Goal: Task Accomplishment & Management: Manage account settings

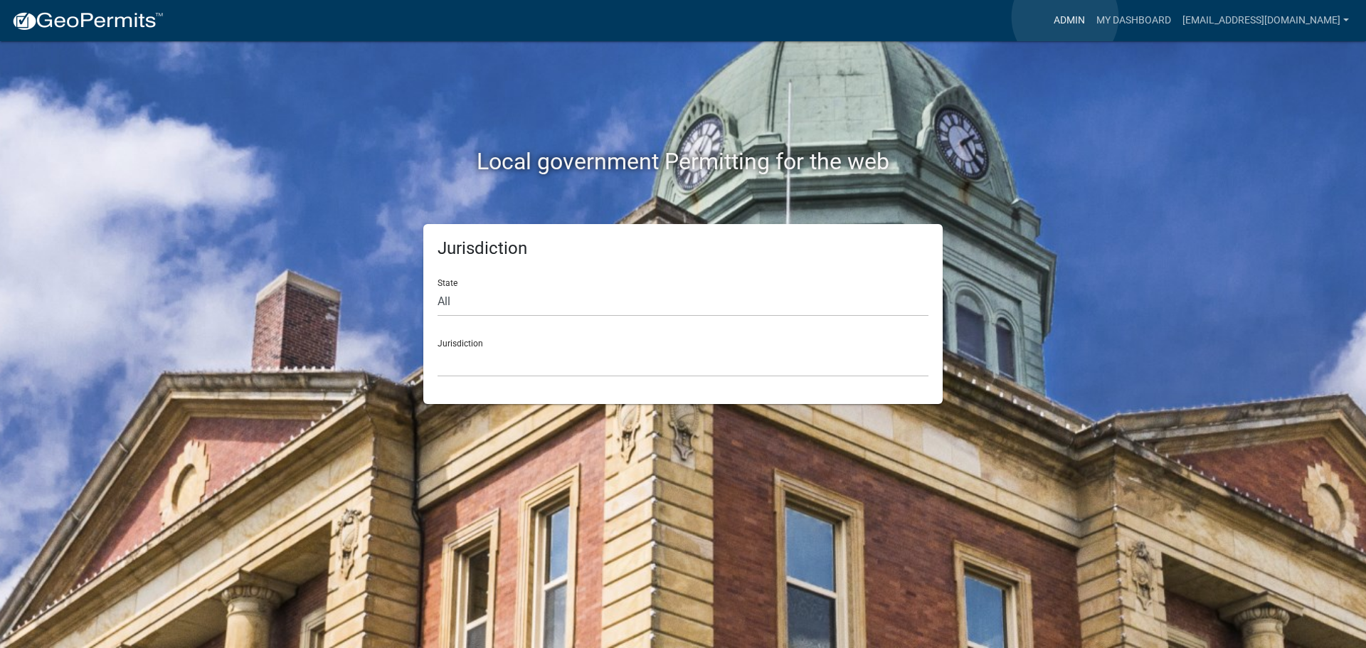
click at [1065, 17] on link "Admin" at bounding box center [1069, 20] width 43 height 27
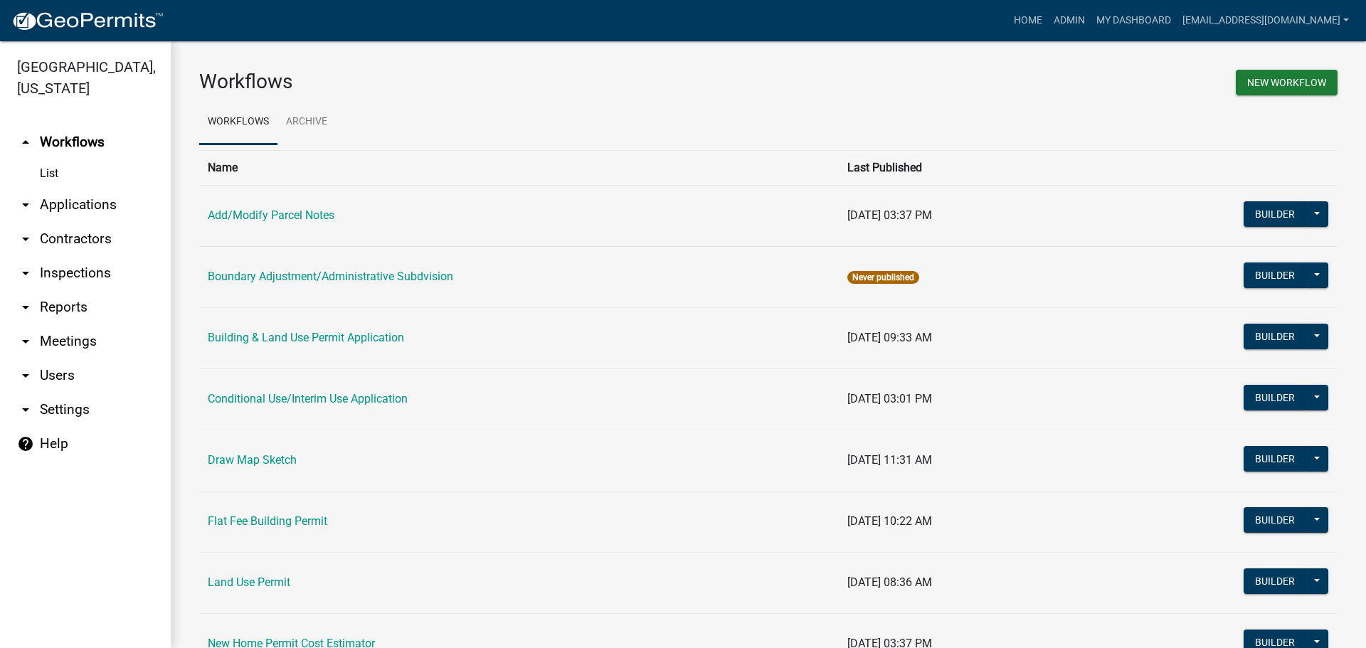
click at [49, 170] on link "List" at bounding box center [85, 173] width 171 height 28
click at [46, 204] on link "arrow_drop_down Applications" at bounding box center [85, 205] width 171 height 34
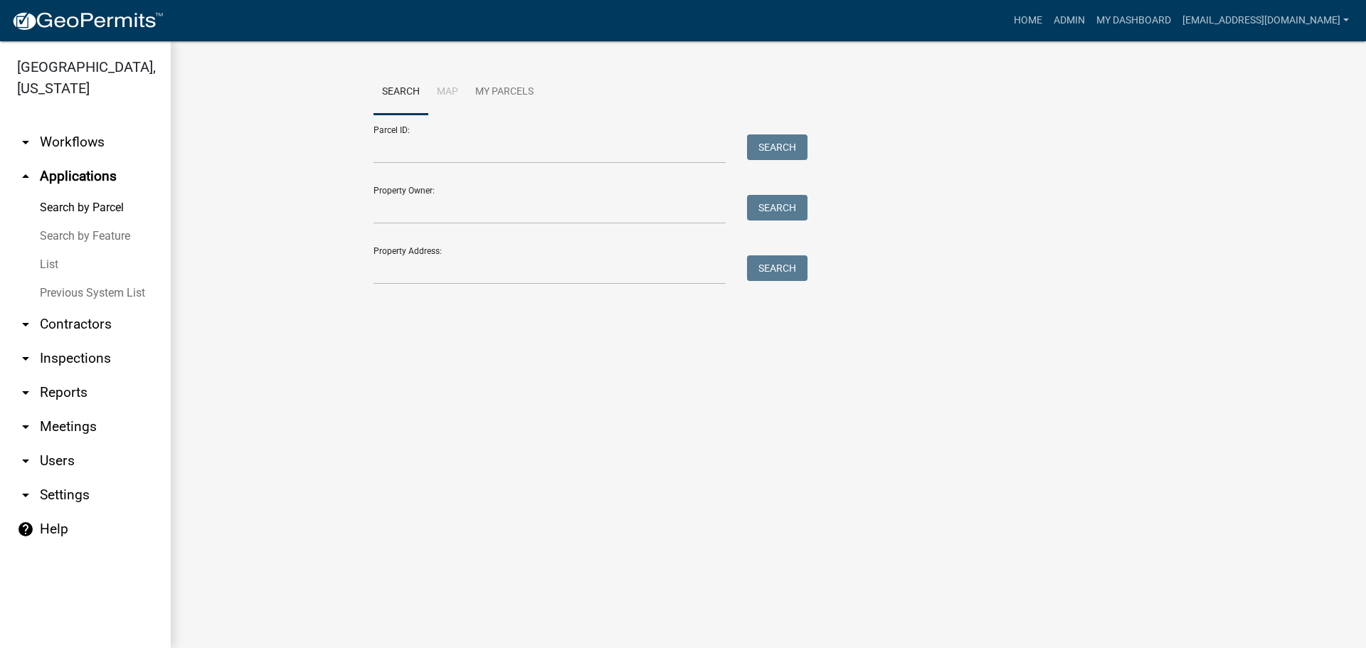
click at [45, 258] on link "List" at bounding box center [85, 264] width 171 height 28
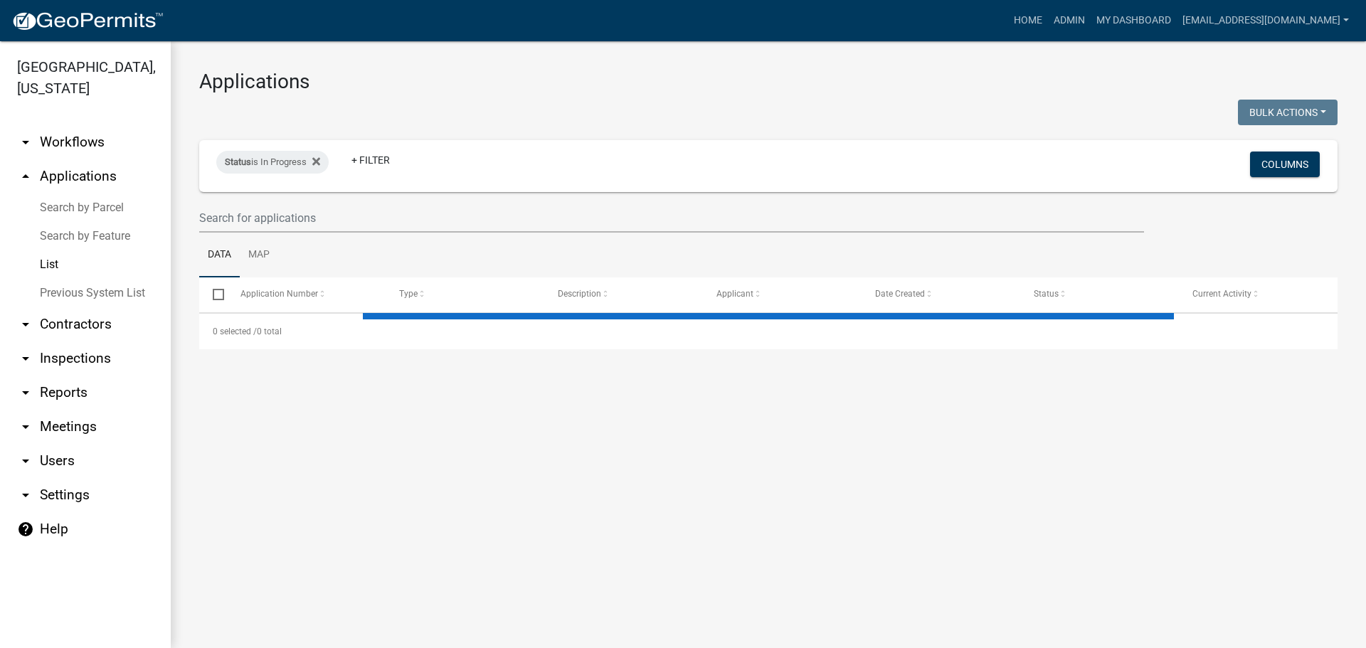
select select "2: 50"
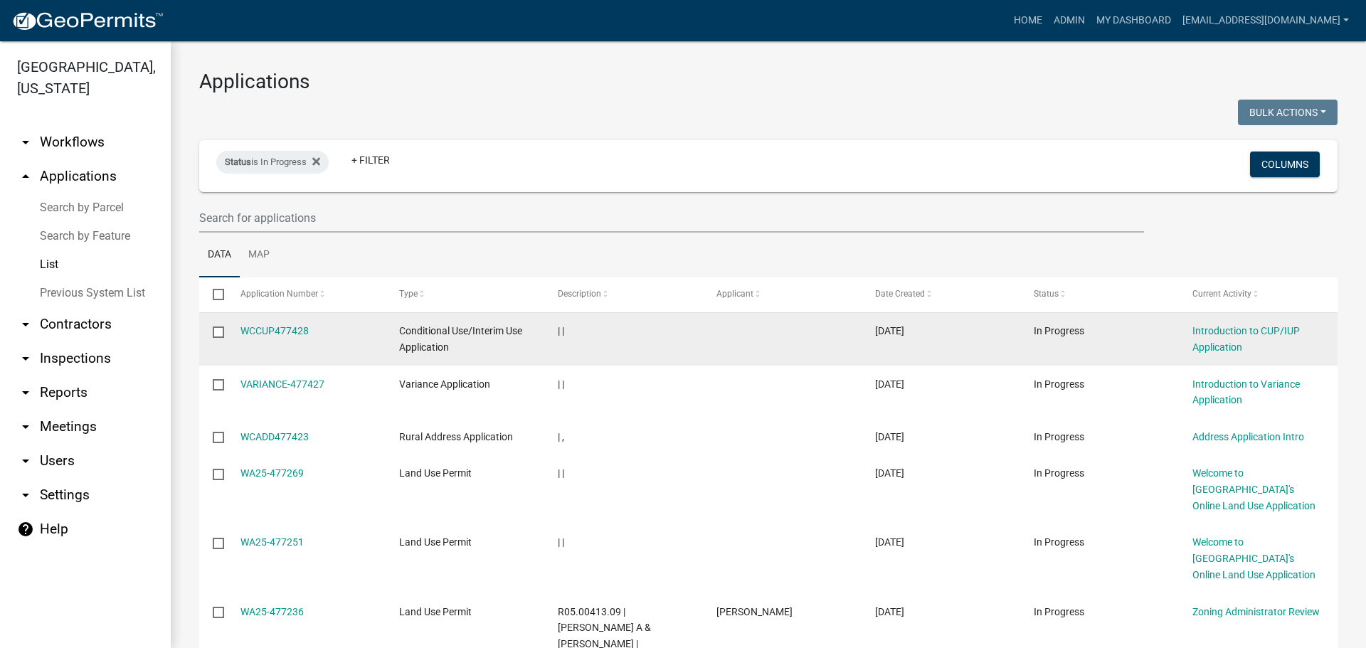
click at [220, 330] on input "checkbox" at bounding box center [217, 331] width 9 height 9
checkbox input "true"
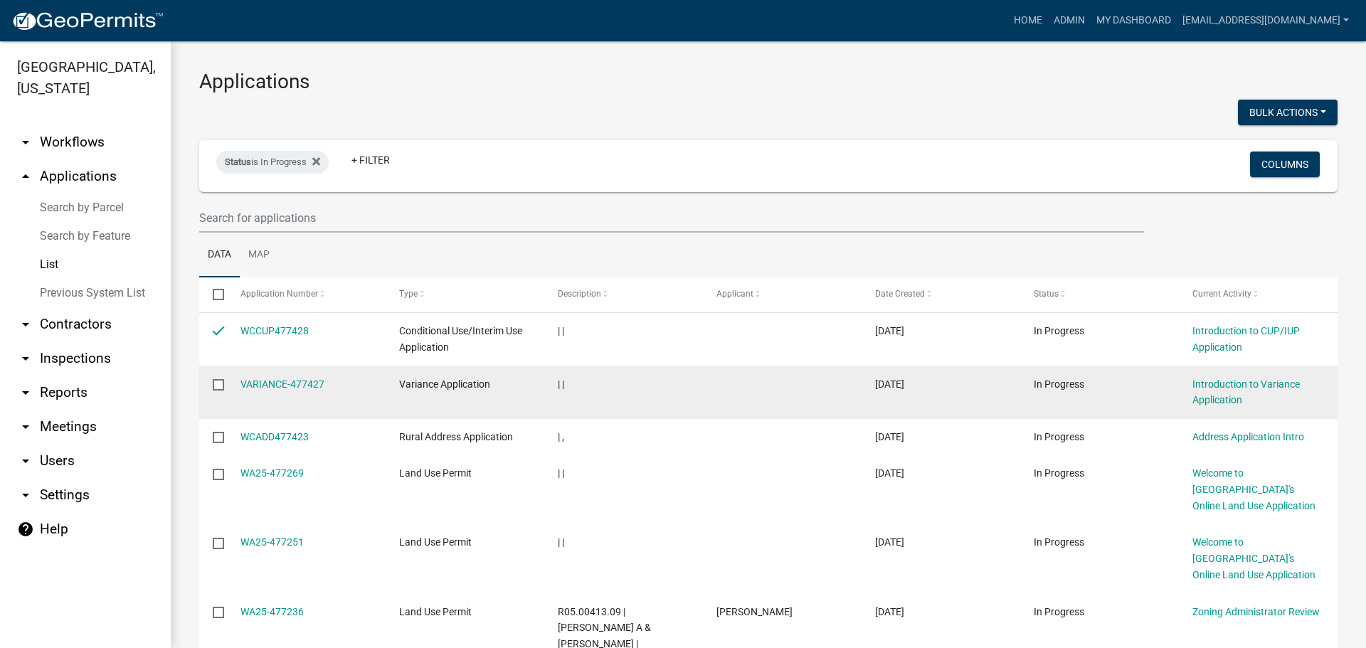
click at [218, 384] on input "checkbox" at bounding box center [217, 383] width 9 height 9
checkbox input "true"
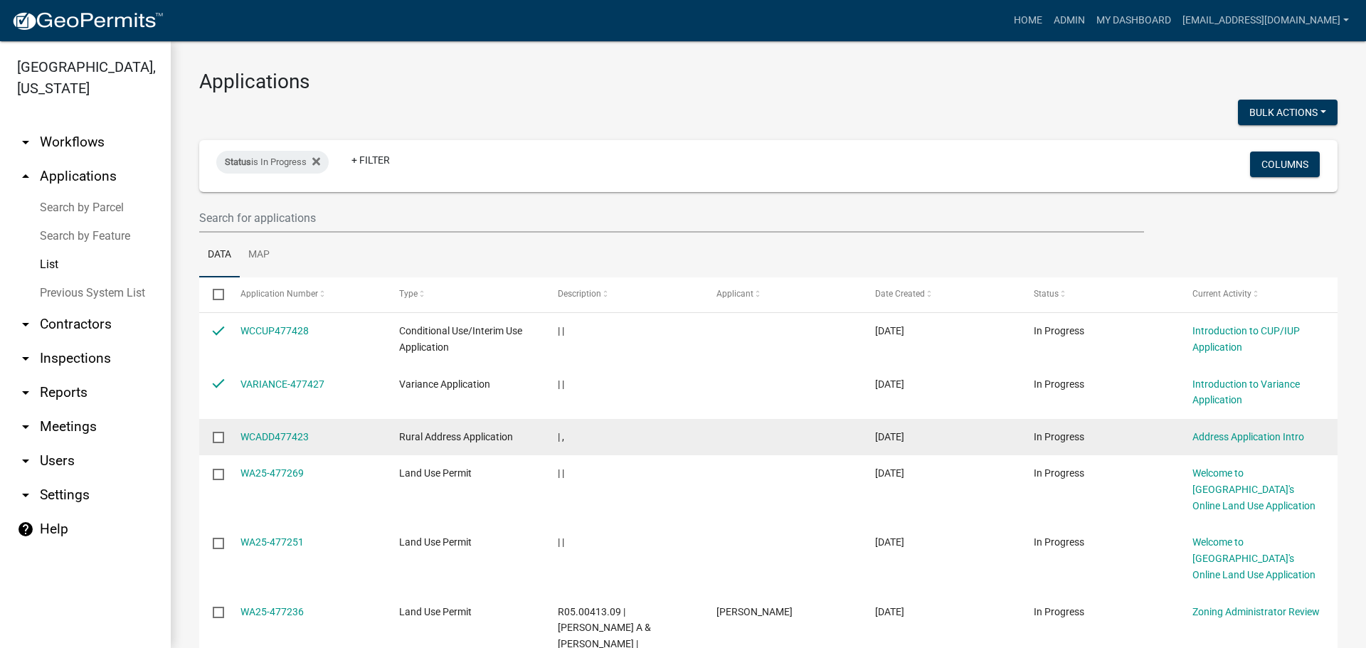
click at [219, 436] on input "checkbox" at bounding box center [217, 436] width 9 height 9
checkbox input "true"
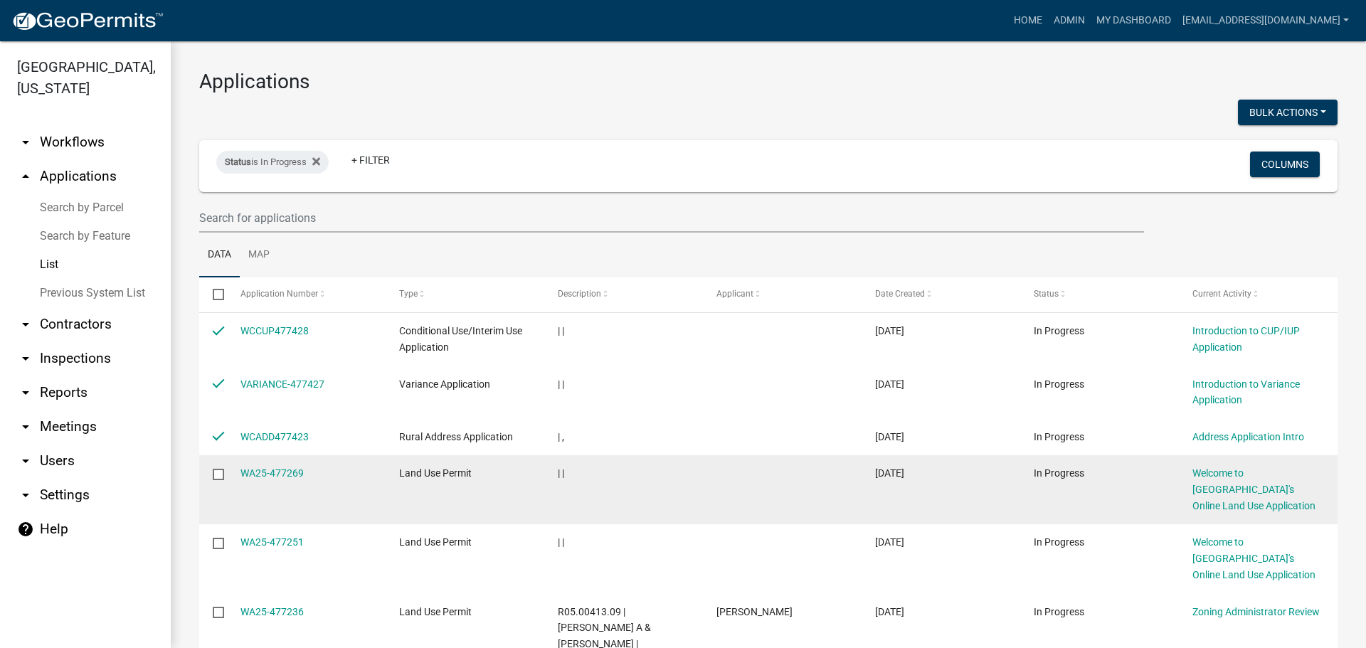
click at [218, 476] on input "checkbox" at bounding box center [217, 473] width 9 height 9
checkbox input "true"
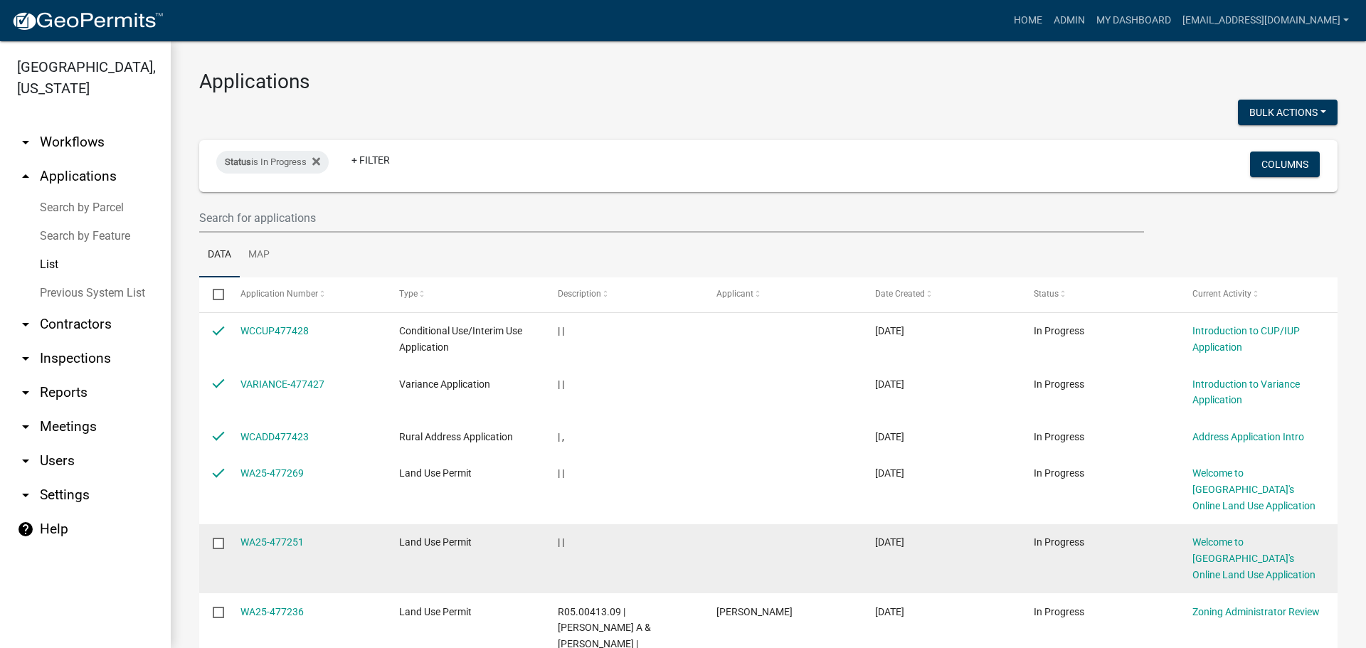
click at [216, 543] on input "checkbox" at bounding box center [217, 542] width 9 height 9
checkbox input "true"
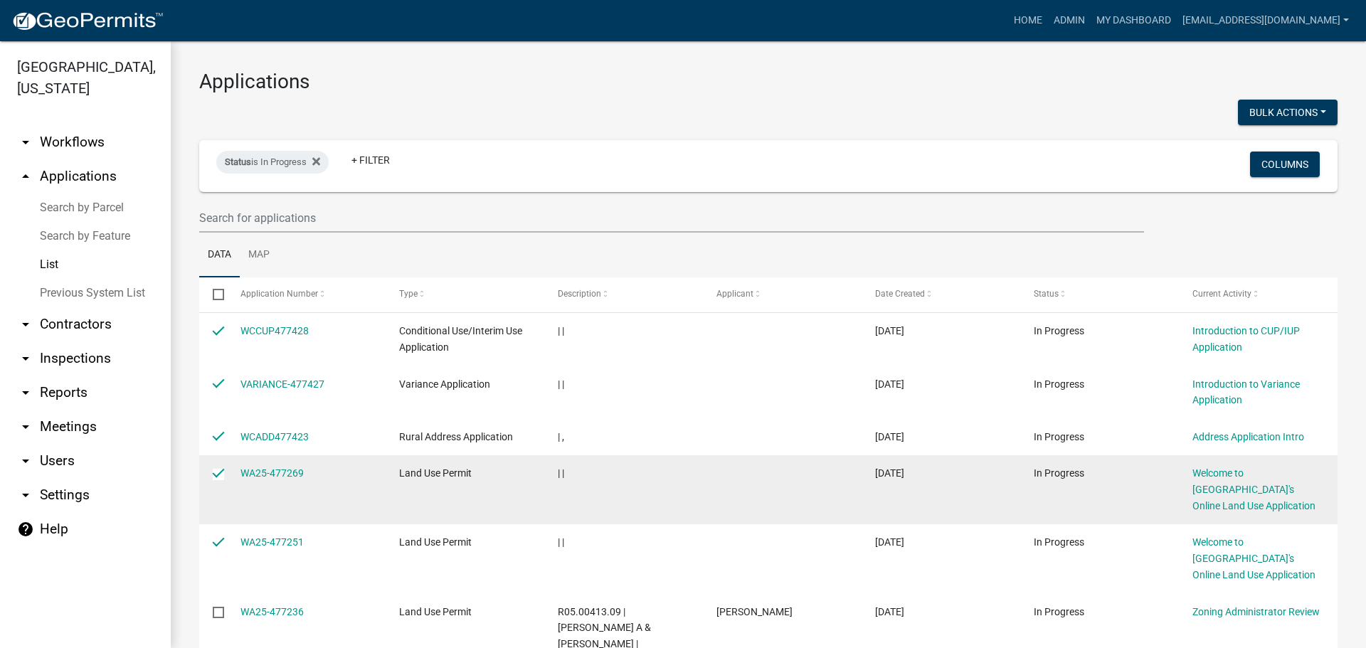
scroll to position [356, 0]
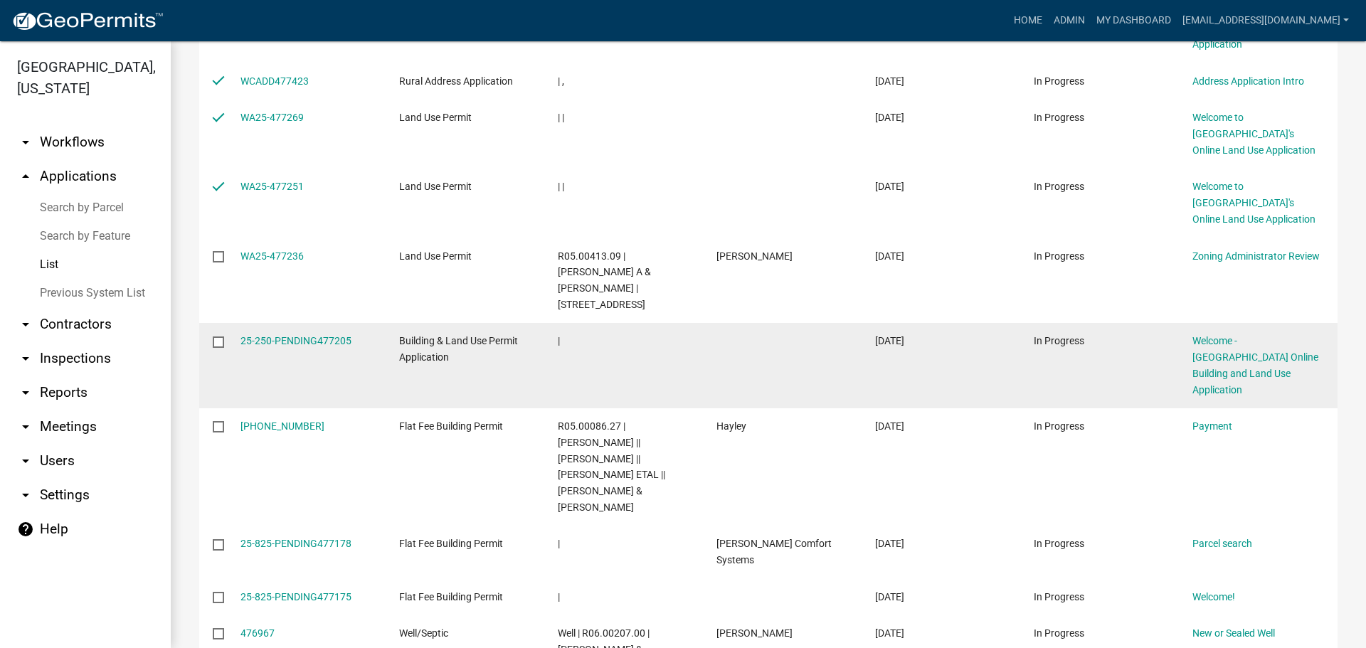
click at [217, 337] on input "checkbox" at bounding box center [217, 341] width 9 height 9
checkbox input "true"
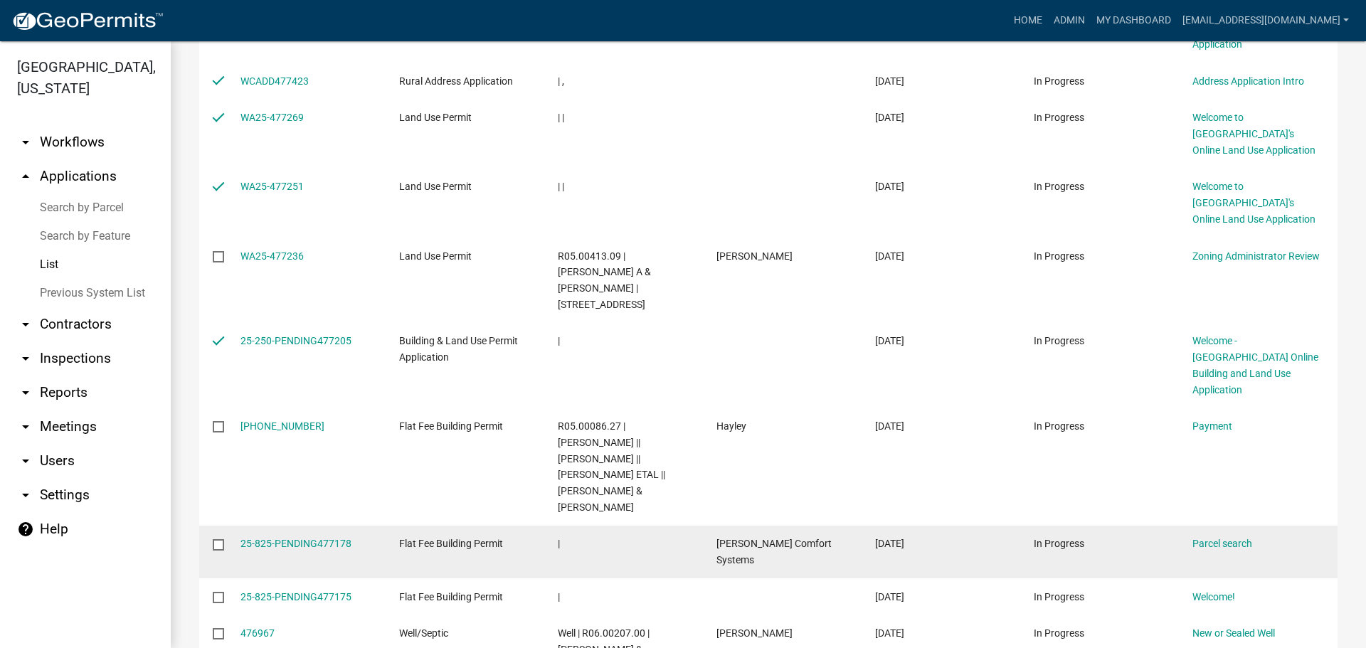
click at [221, 539] on input "checkbox" at bounding box center [217, 543] width 9 height 9
checkbox input "true"
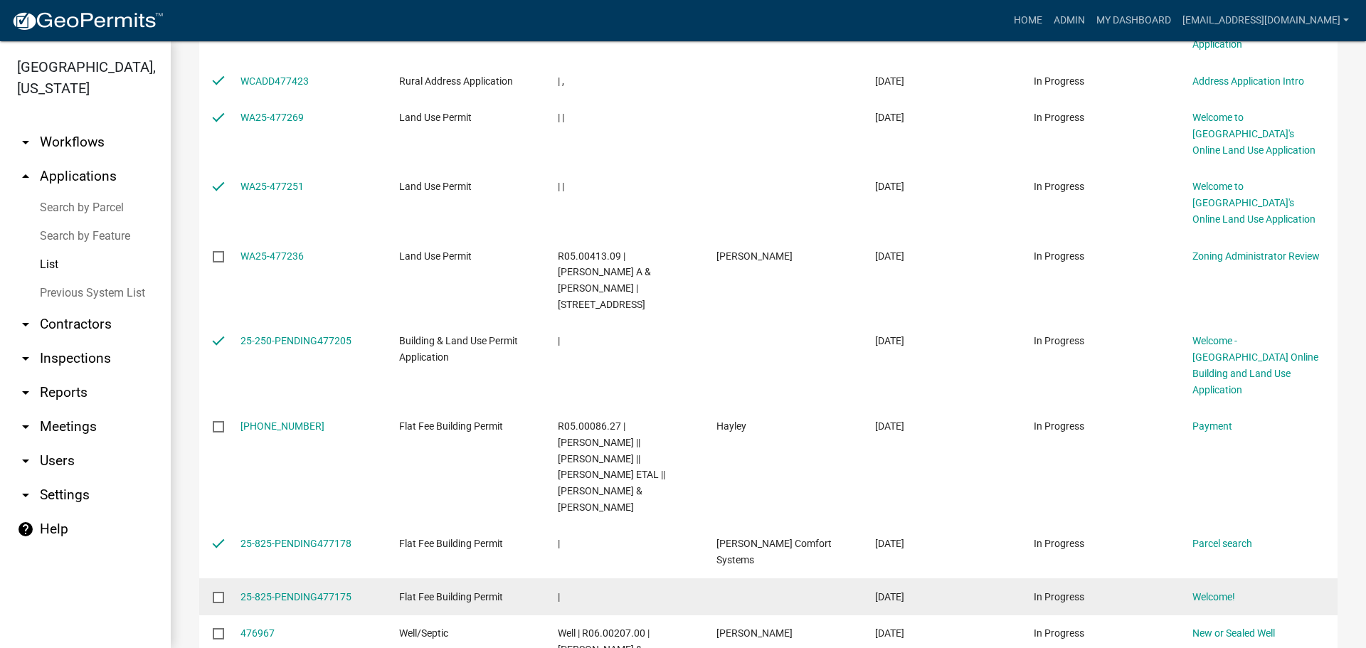
click at [217, 592] on input "checkbox" at bounding box center [217, 596] width 9 height 9
checkbox input "true"
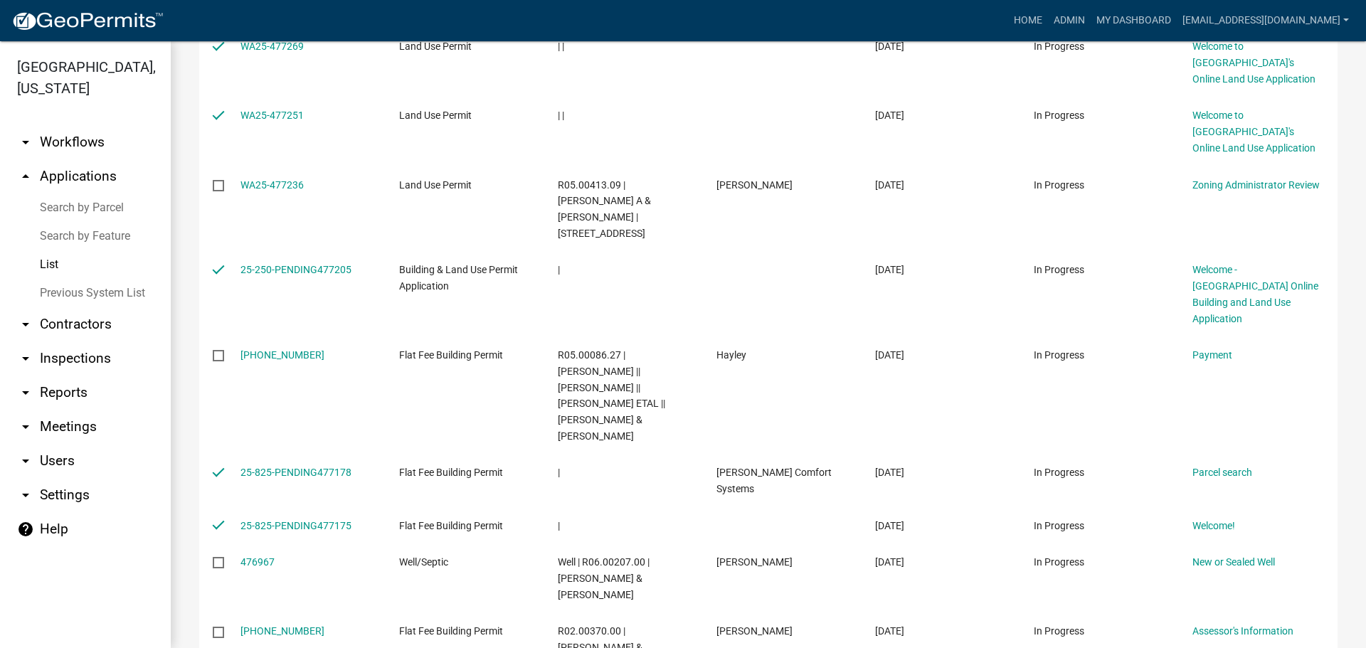
scroll to position [0, 0]
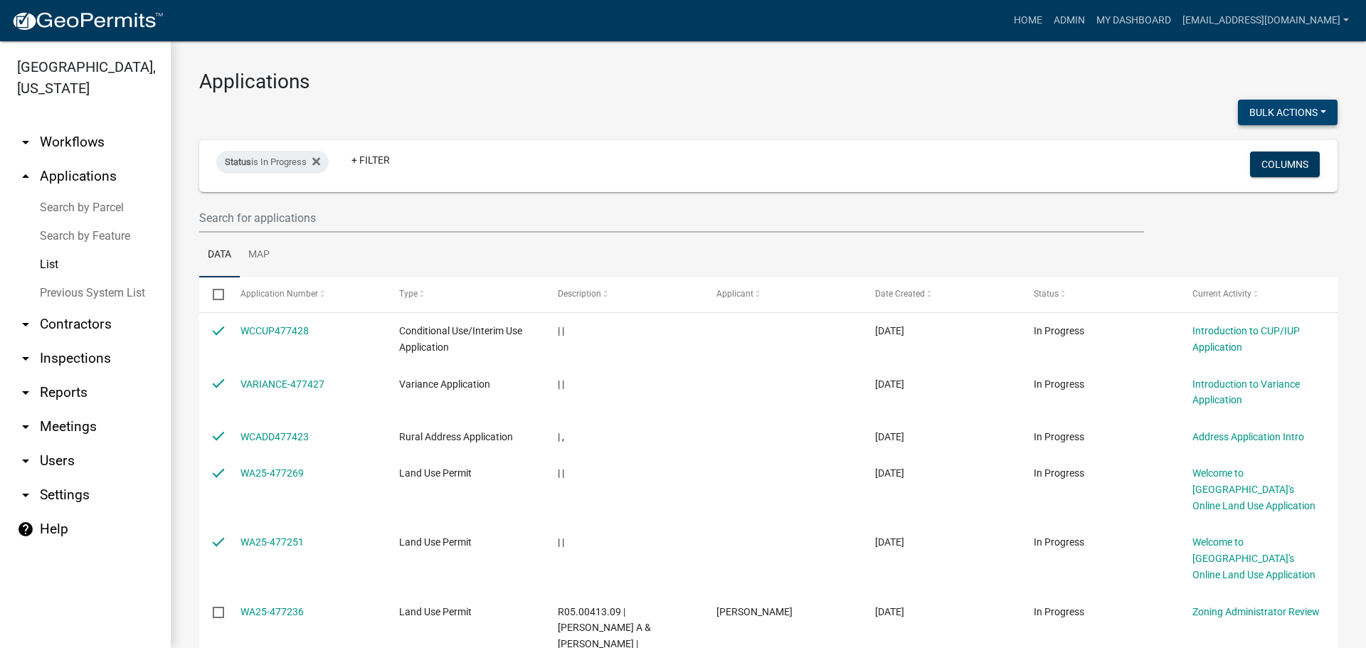
click at [1301, 119] on button "Bulk Actions" at bounding box center [1288, 113] width 100 height 26
click at [1243, 145] on button "Void" at bounding box center [1281, 149] width 114 height 34
checkbox input "false"
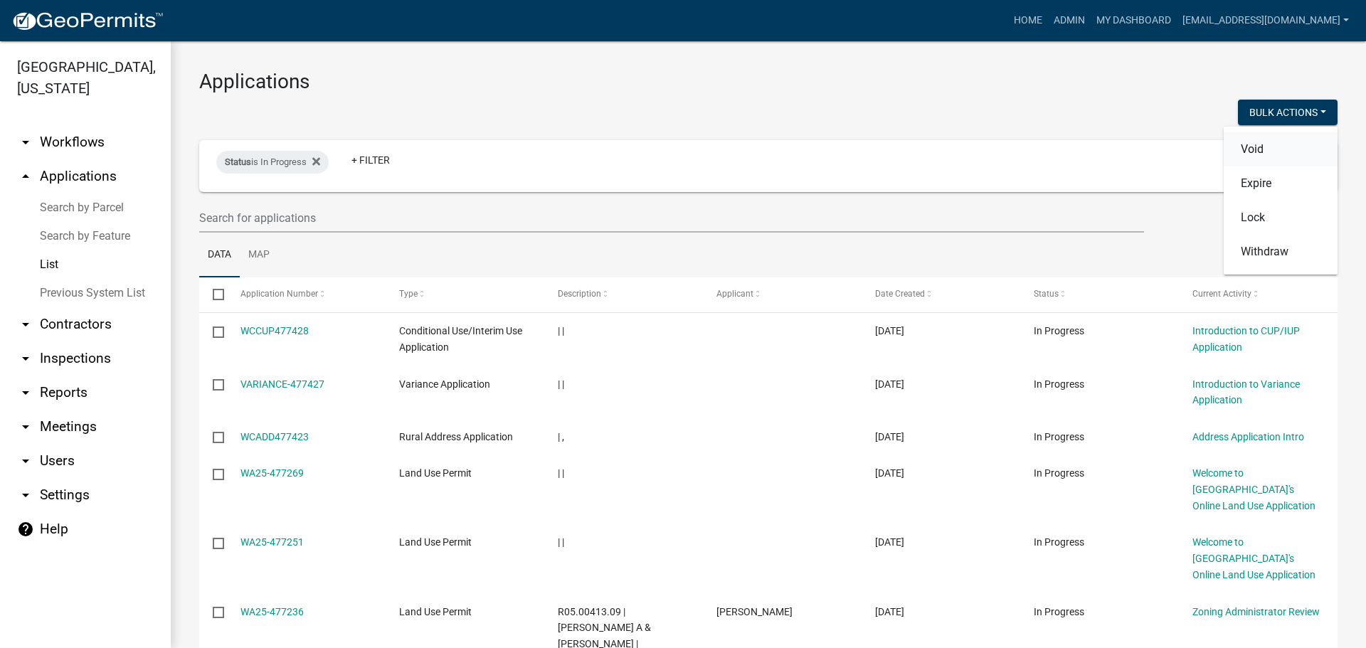
checkbox input "false"
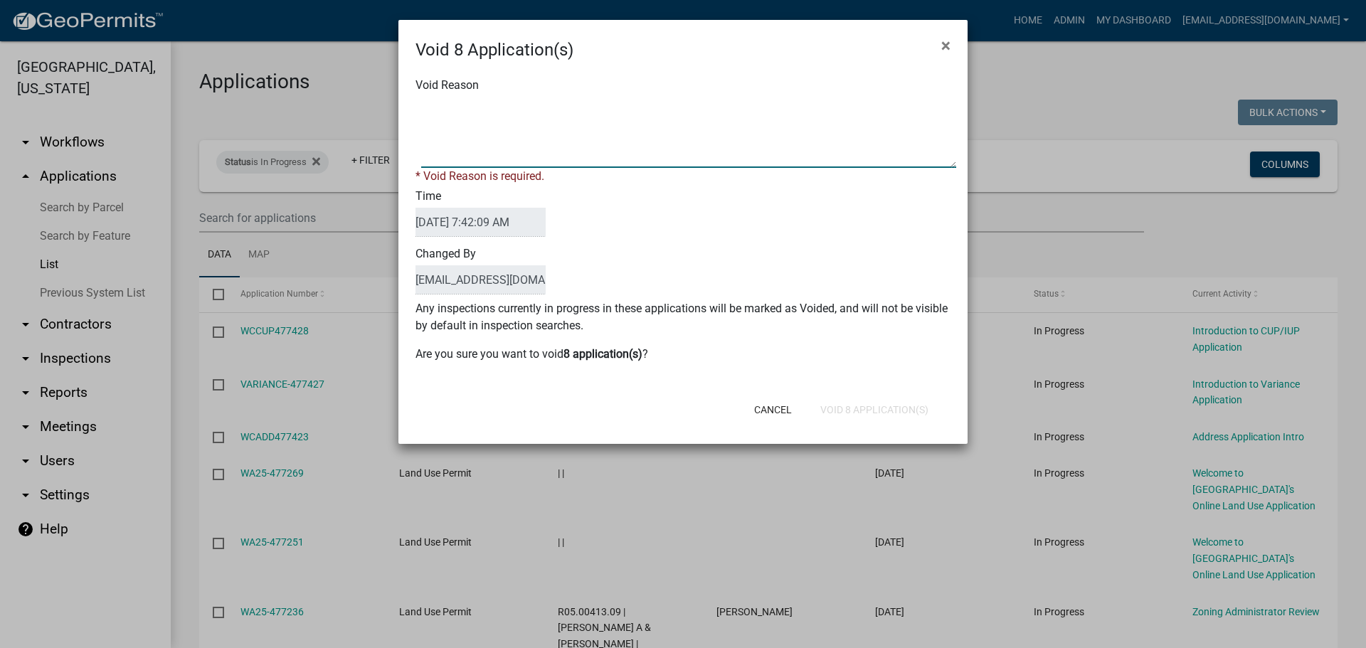
click at [639, 123] on textarea "Void Reason" at bounding box center [688, 132] width 535 height 71
type textarea "Application Abandoned"
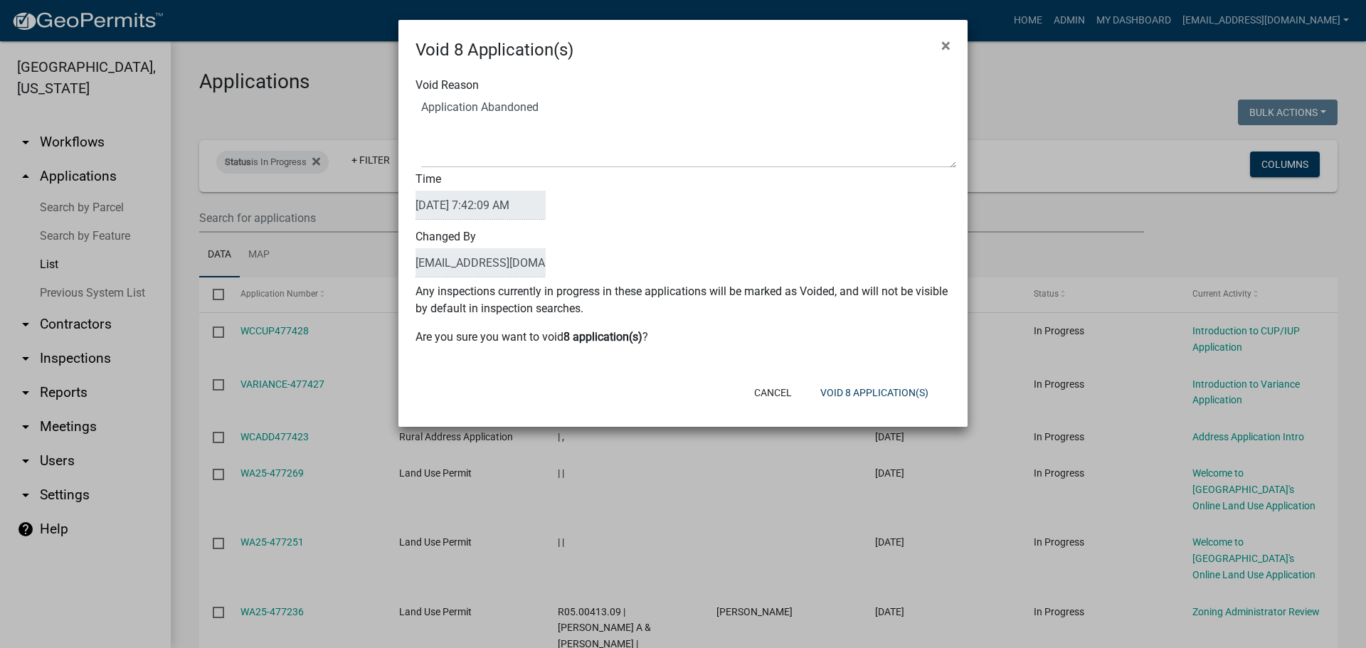
click at [657, 201] on div "Time [DATE] 7:42:09 AM" at bounding box center [683, 197] width 556 height 58
click at [857, 391] on button "Void 8 Application(s)" at bounding box center [874, 393] width 131 height 26
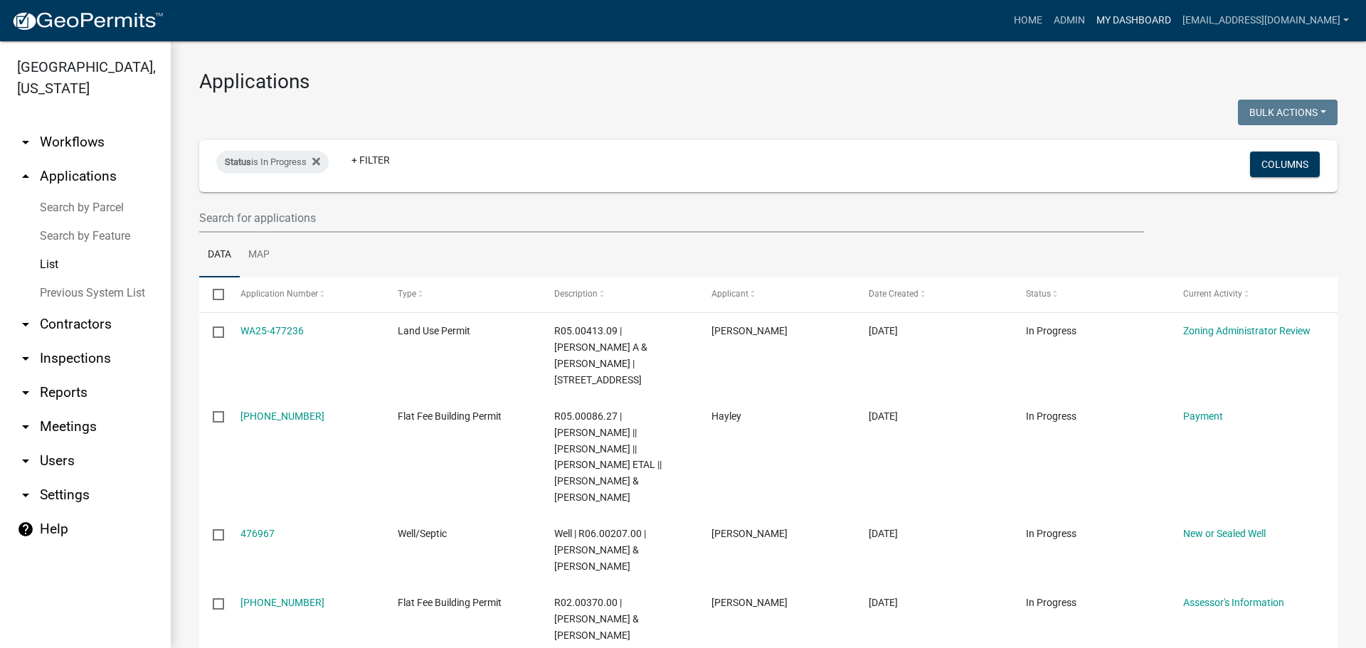
click at [1150, 19] on link "My Dashboard" at bounding box center [1134, 20] width 86 height 27
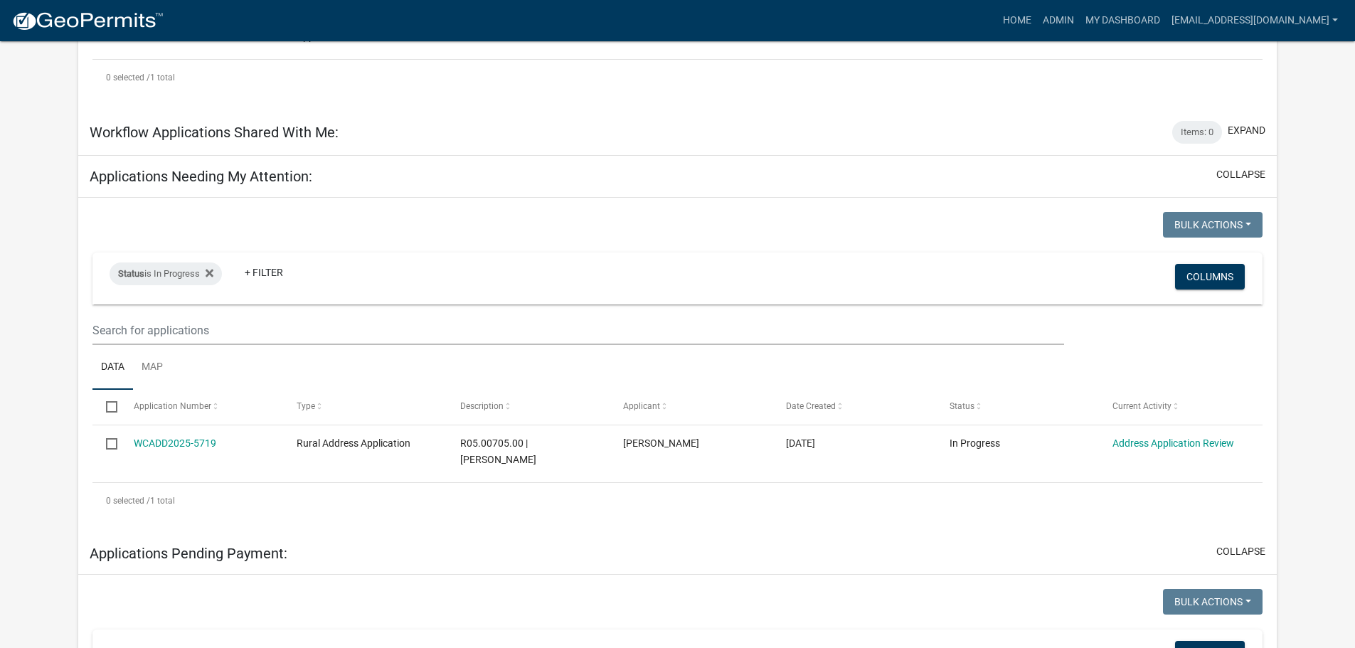
scroll to position [498, 0]
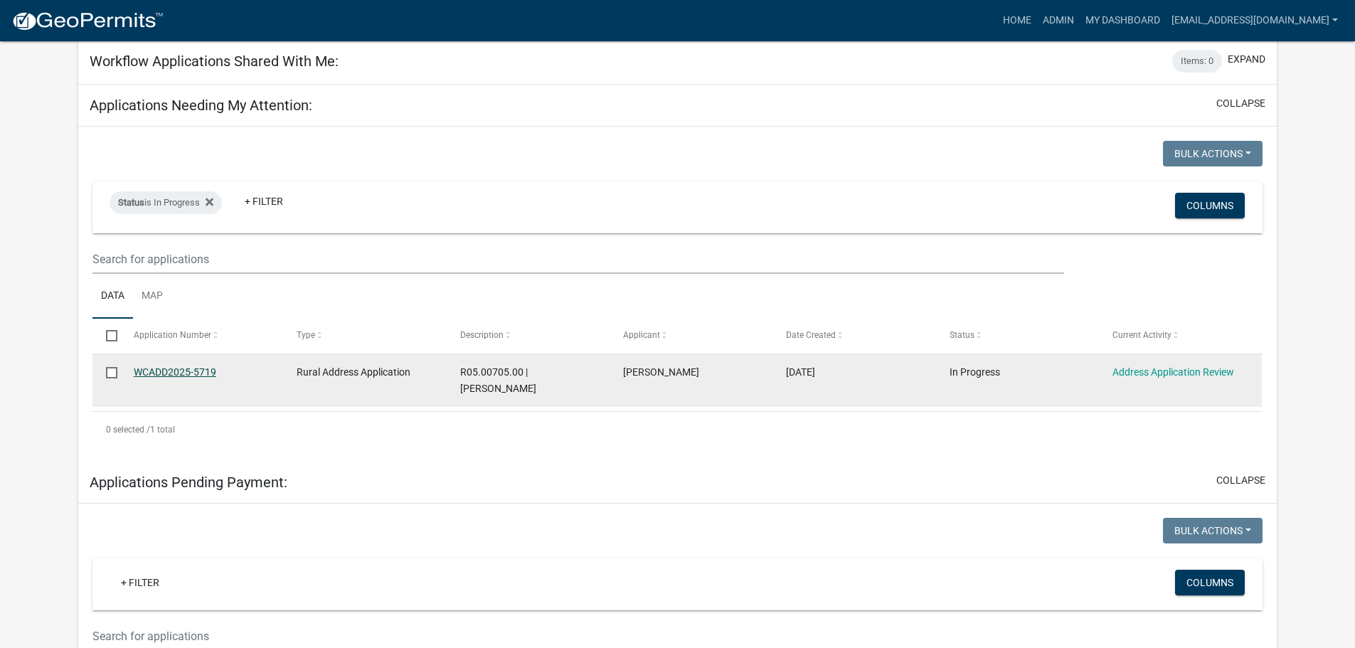
click at [171, 374] on link "WCADD2025-5719" at bounding box center [175, 371] width 83 height 11
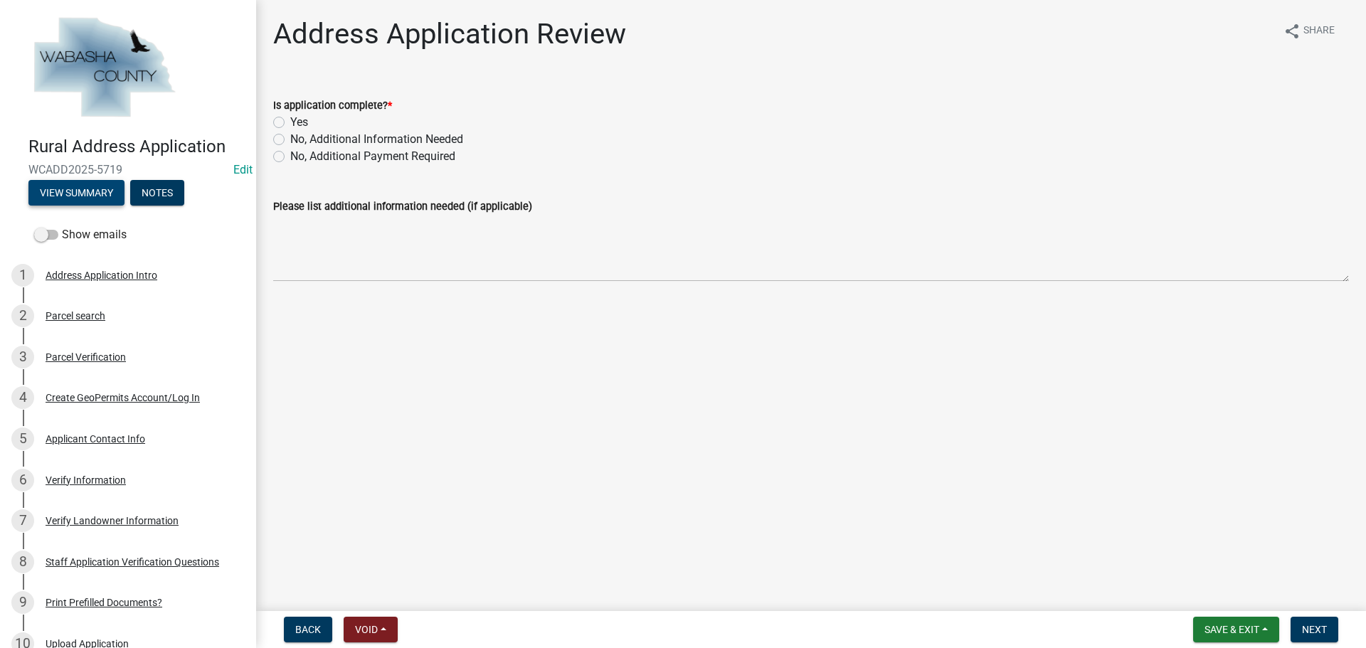
click at [76, 194] on button "View Summary" at bounding box center [76, 193] width 96 height 26
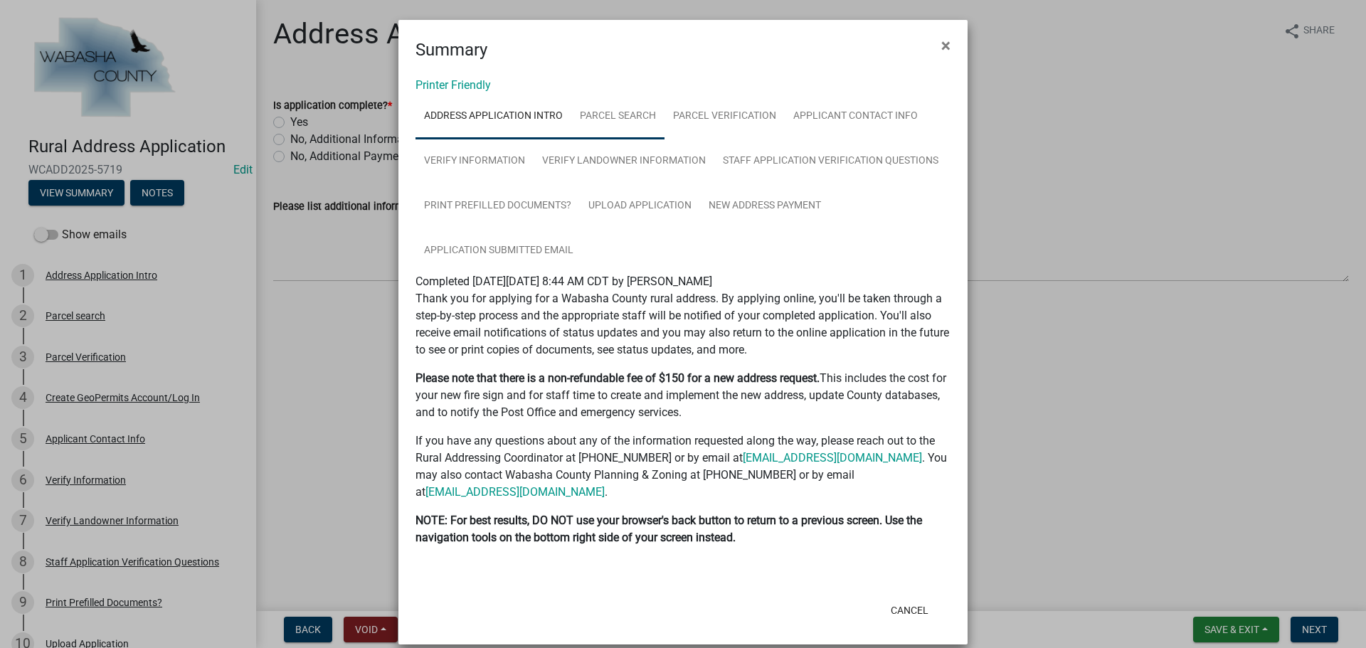
click at [613, 120] on link "Parcel search" at bounding box center [617, 117] width 93 height 46
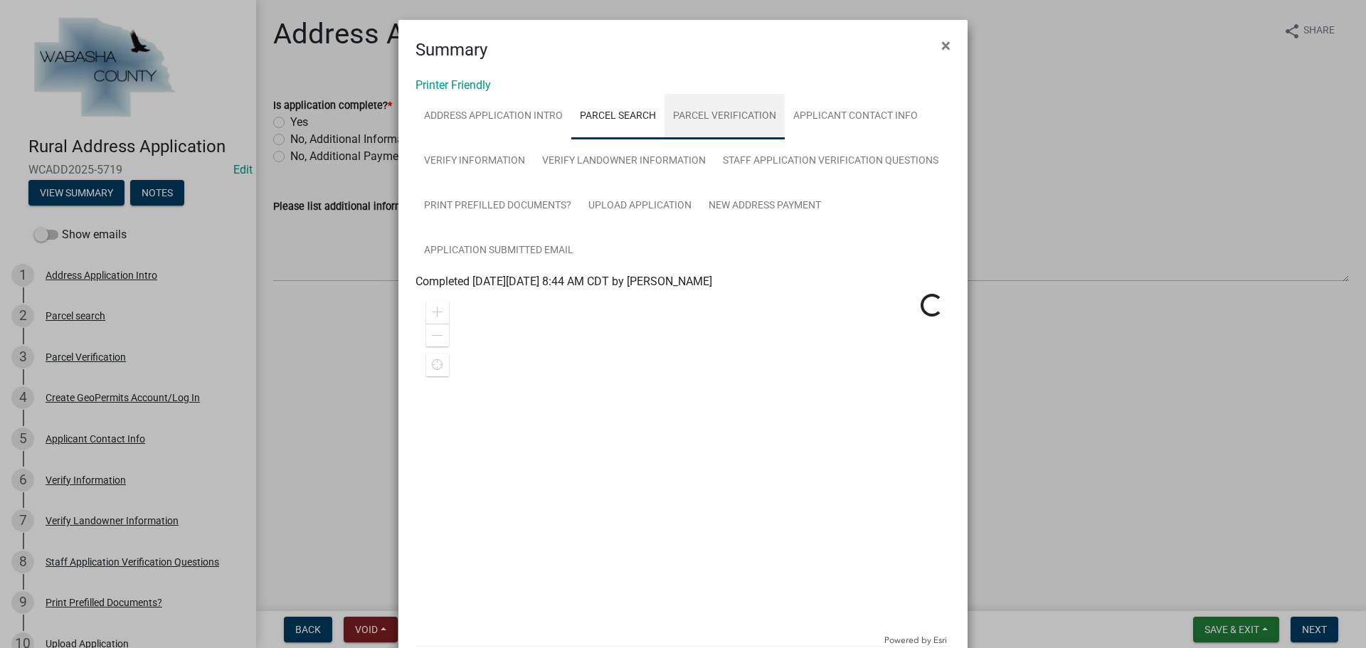
click at [694, 116] on link "Parcel Verification" at bounding box center [725, 117] width 120 height 46
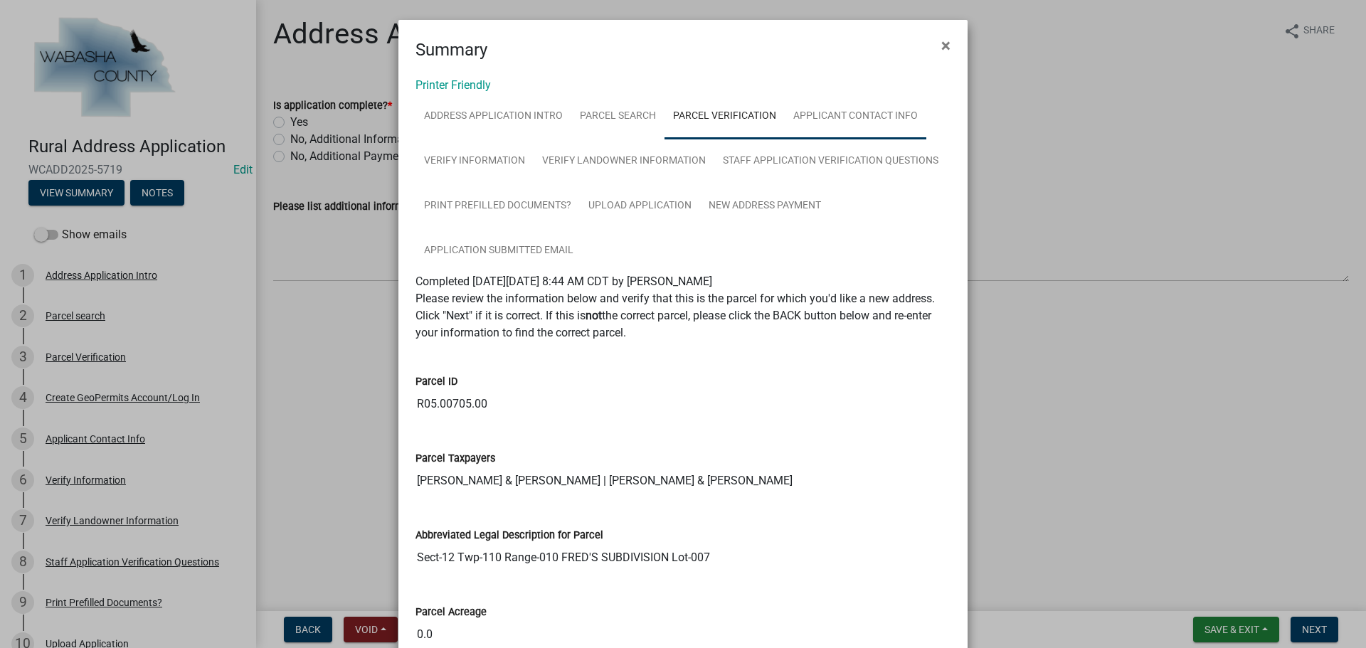
click at [842, 125] on link "Applicant Contact Info" at bounding box center [856, 117] width 142 height 46
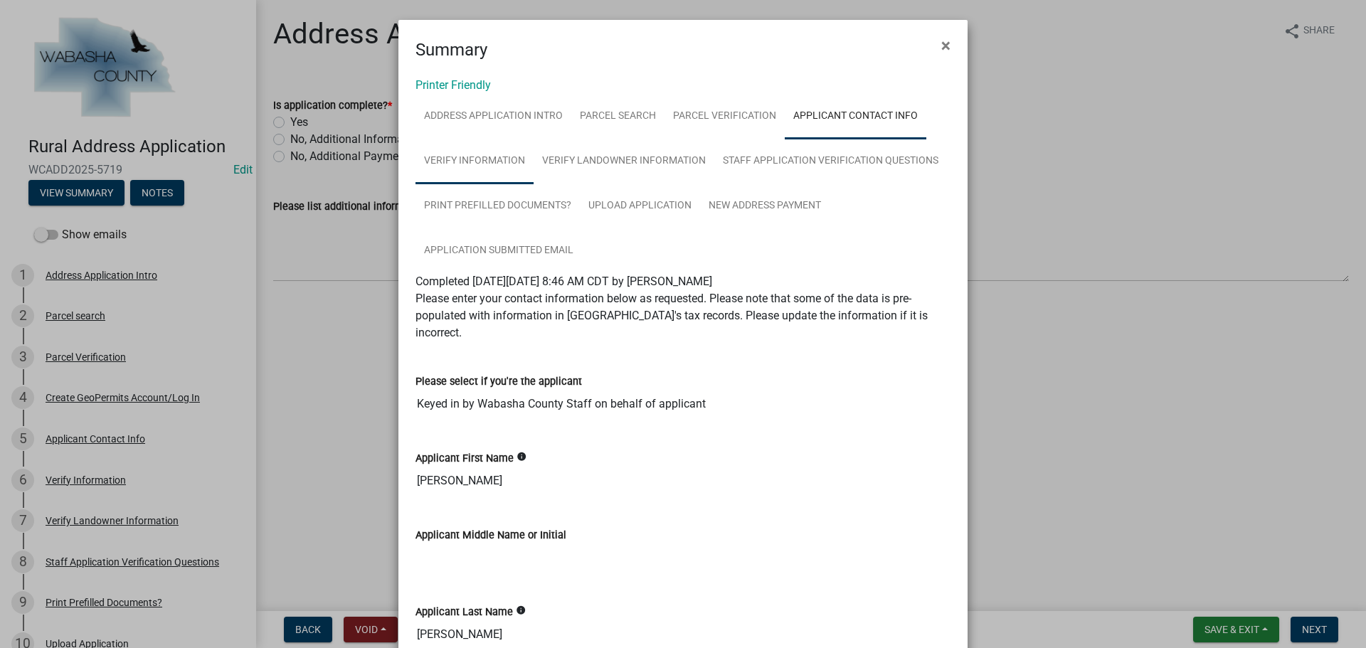
click at [484, 163] on link "Verify Information" at bounding box center [475, 162] width 118 height 46
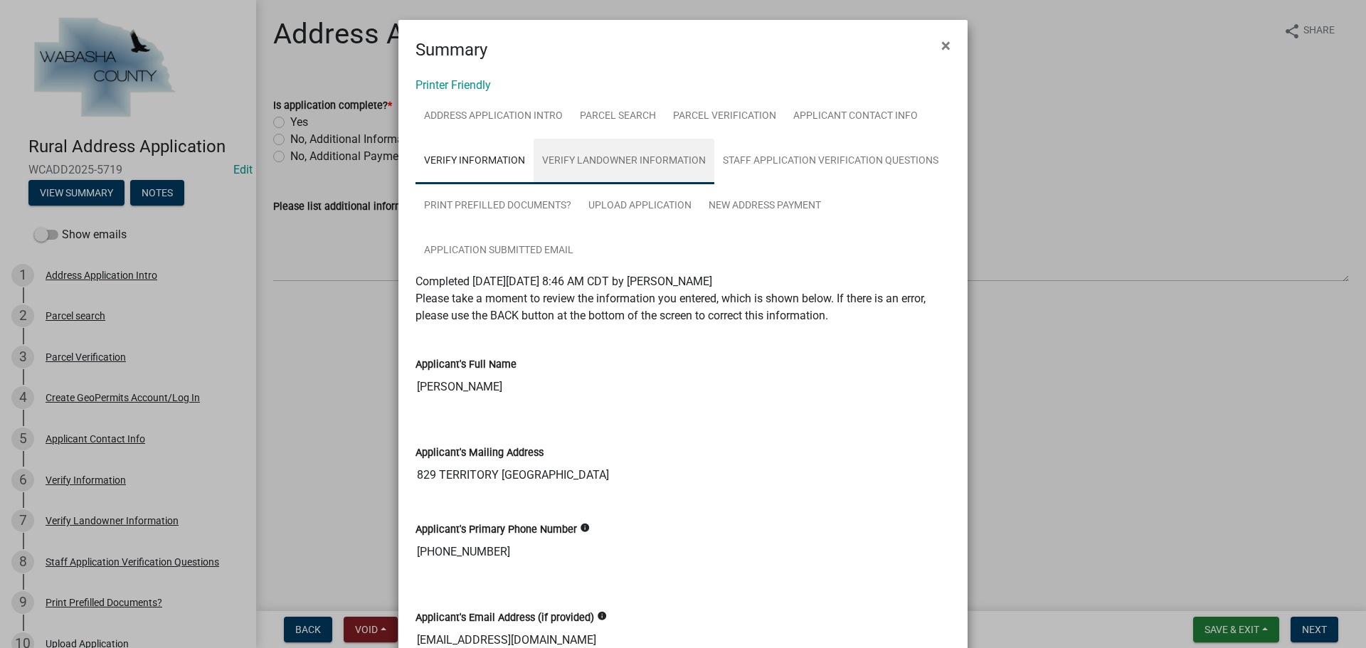
click at [564, 147] on link "Verify Landowner Information" at bounding box center [624, 162] width 181 height 46
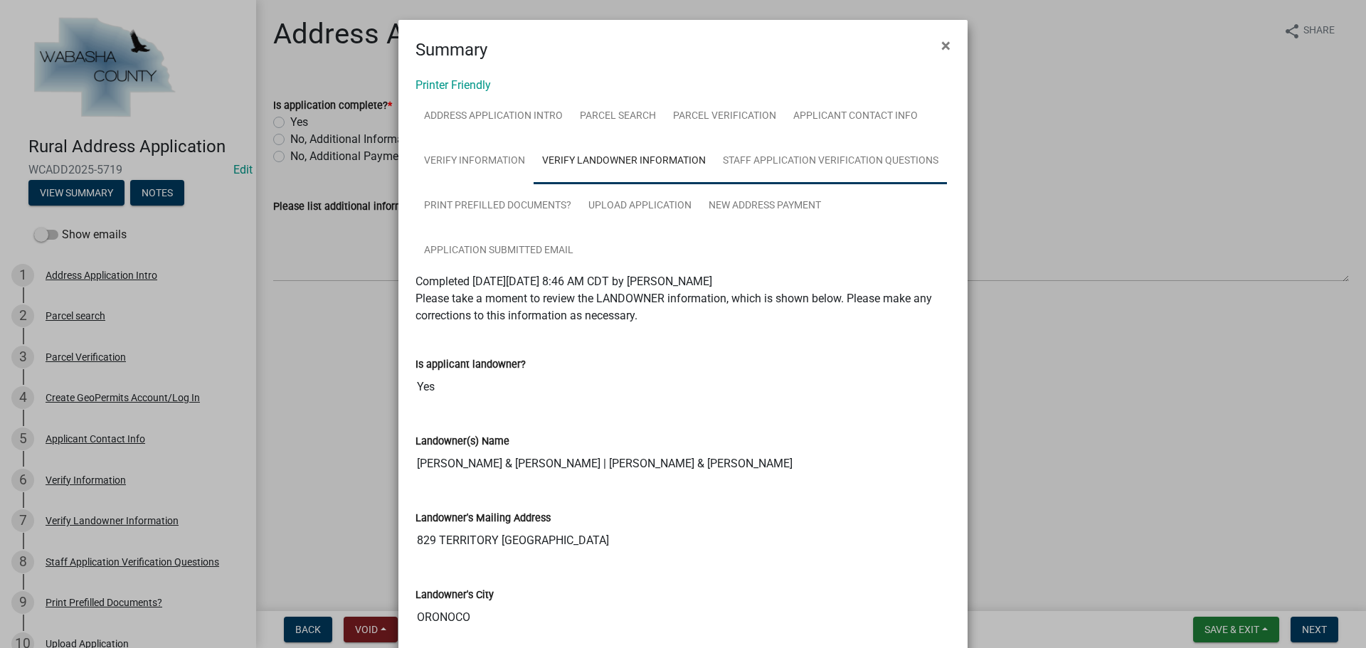
click at [772, 169] on link "Staff Application Verification Questions" at bounding box center [830, 162] width 233 height 46
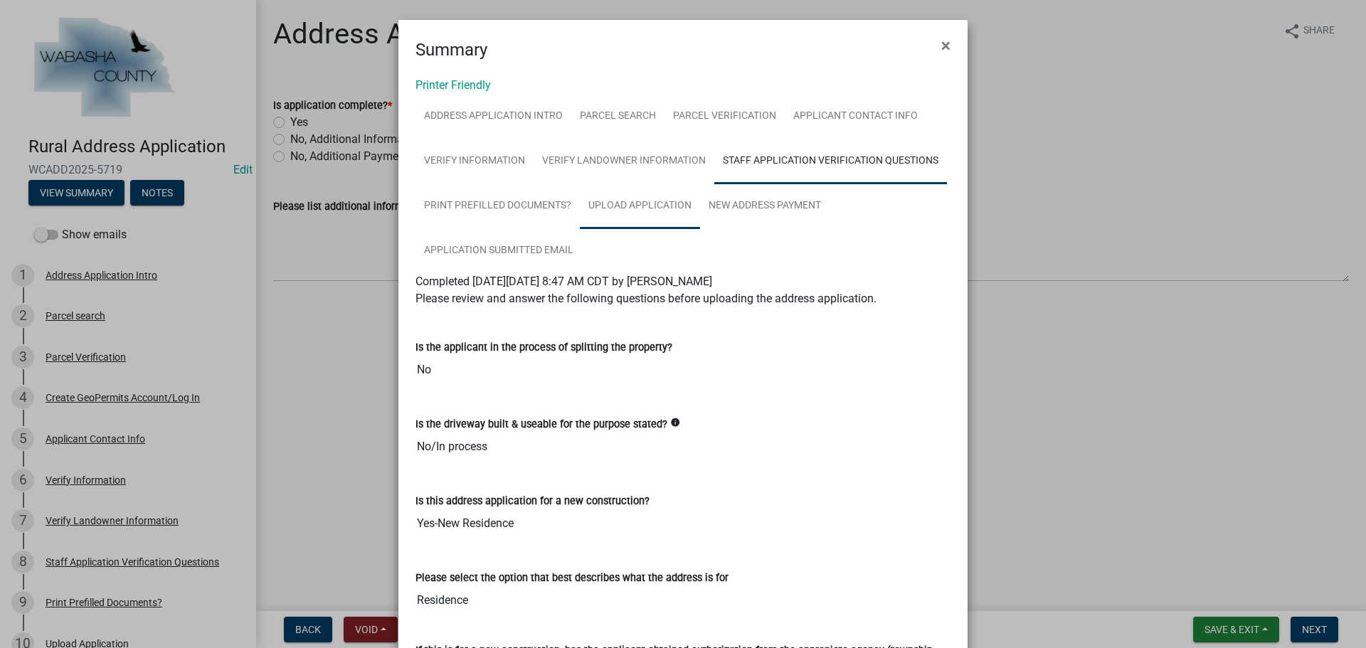
click at [621, 195] on link "Upload Application" at bounding box center [640, 207] width 120 height 46
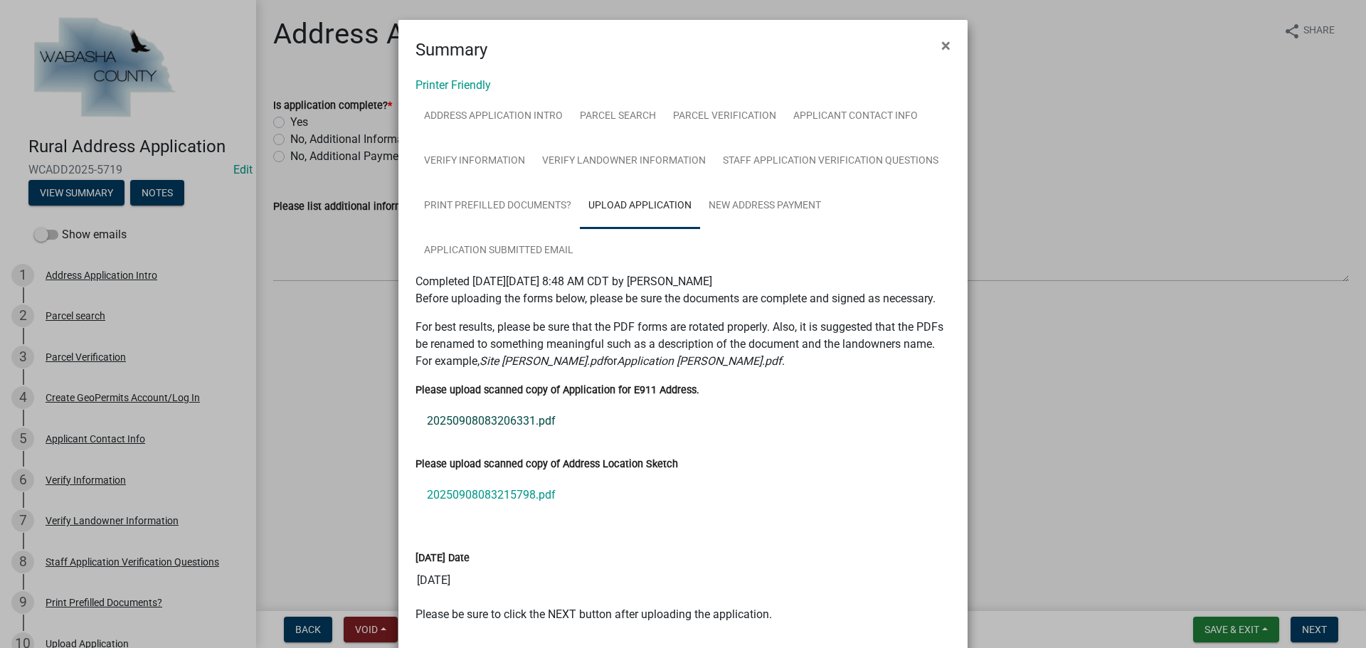
click at [482, 423] on link "20250908083206331.pdf" at bounding box center [683, 421] width 535 height 34
click at [500, 494] on link "20250908083215798.pdf" at bounding box center [683, 495] width 535 height 34
click at [504, 248] on link "Application Submitted Email" at bounding box center [499, 251] width 166 height 46
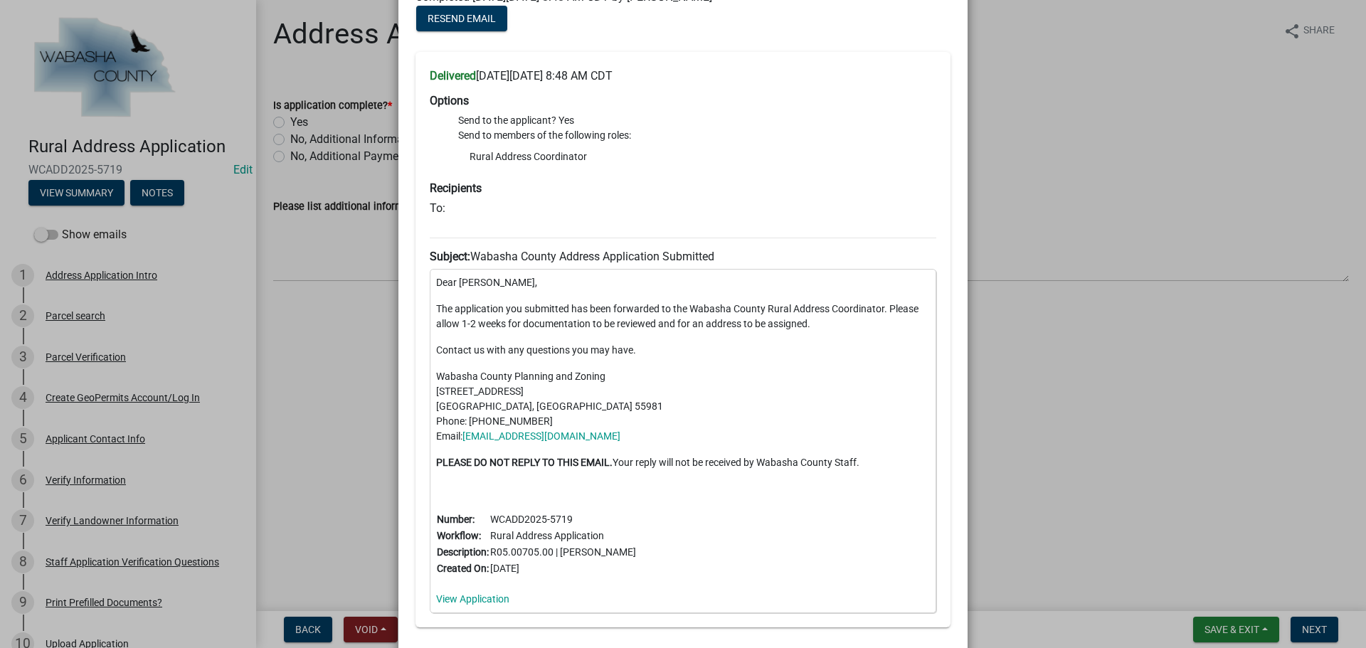
scroll to position [388, 0]
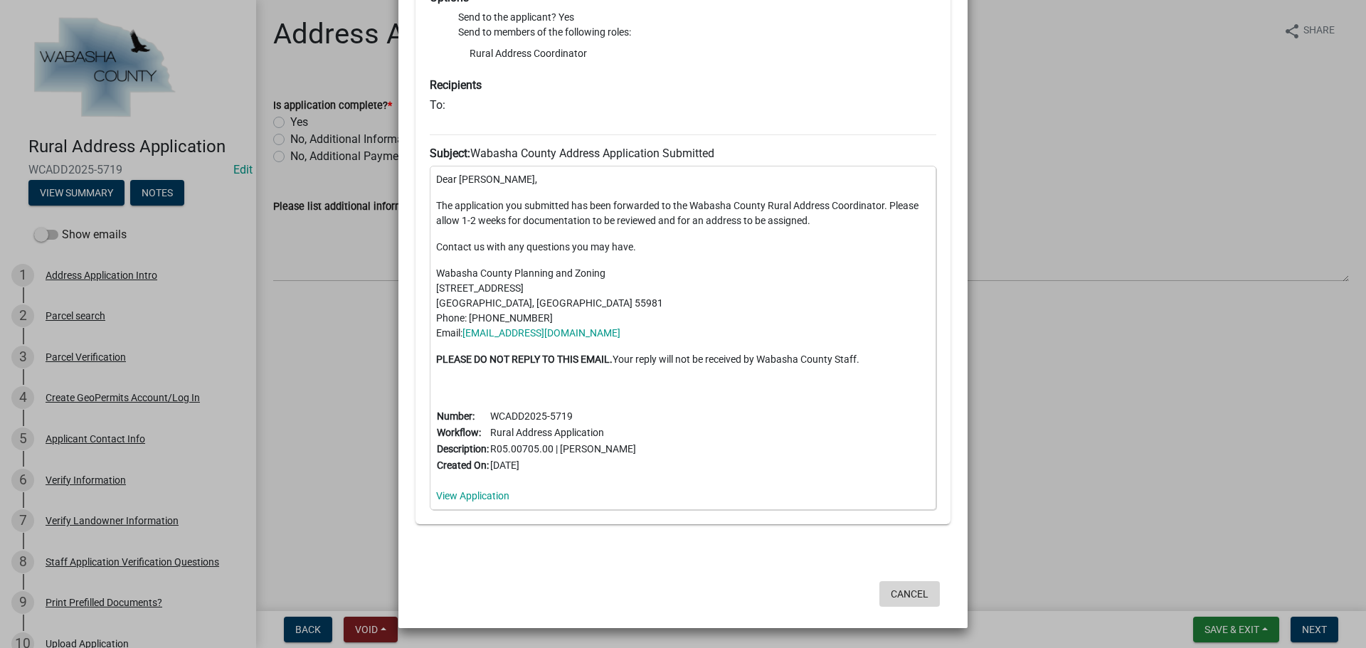
click at [904, 596] on button "Cancel" at bounding box center [909, 594] width 60 height 26
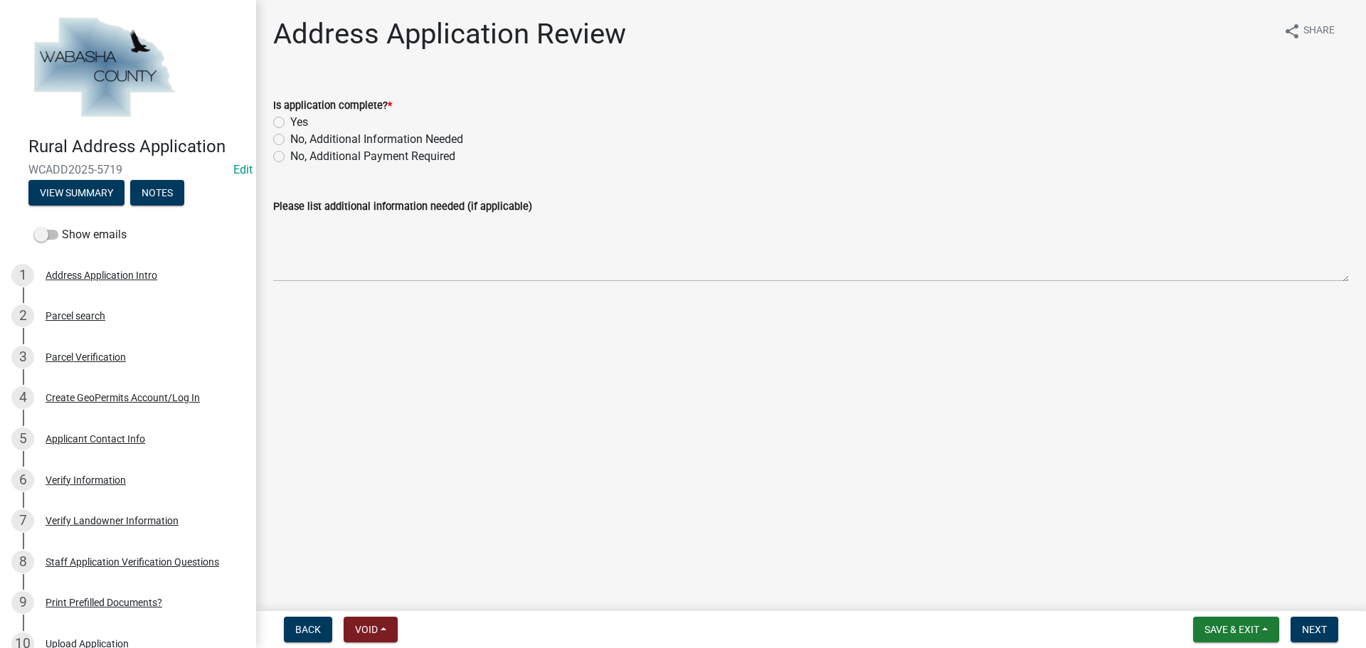
click at [290, 121] on label "Yes" at bounding box center [299, 122] width 18 height 17
click at [290, 121] on input "Yes" at bounding box center [294, 118] width 9 height 9
radio input "true"
click at [1323, 628] on span "Next" at bounding box center [1314, 629] width 25 height 11
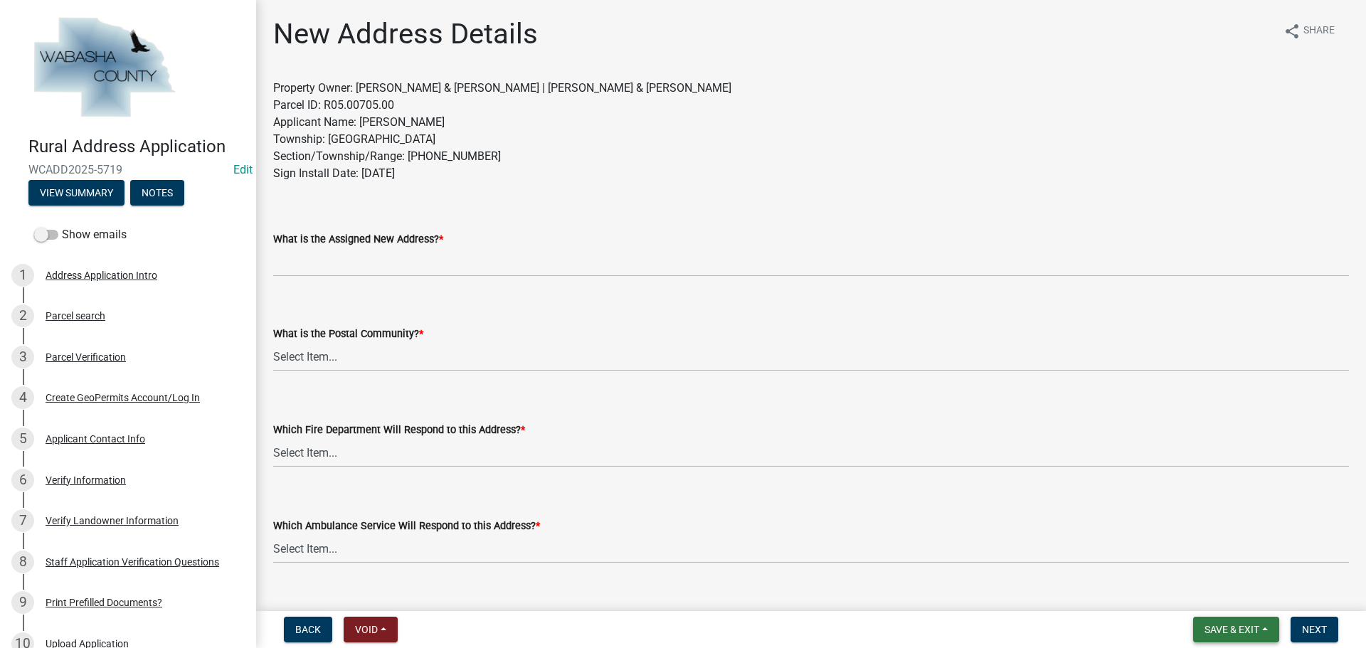
click at [1246, 629] on span "Save & Exit" at bounding box center [1232, 629] width 55 height 11
click at [1235, 596] on button "Save & Exit" at bounding box center [1222, 593] width 114 height 34
